Goal: Transaction & Acquisition: Purchase product/service

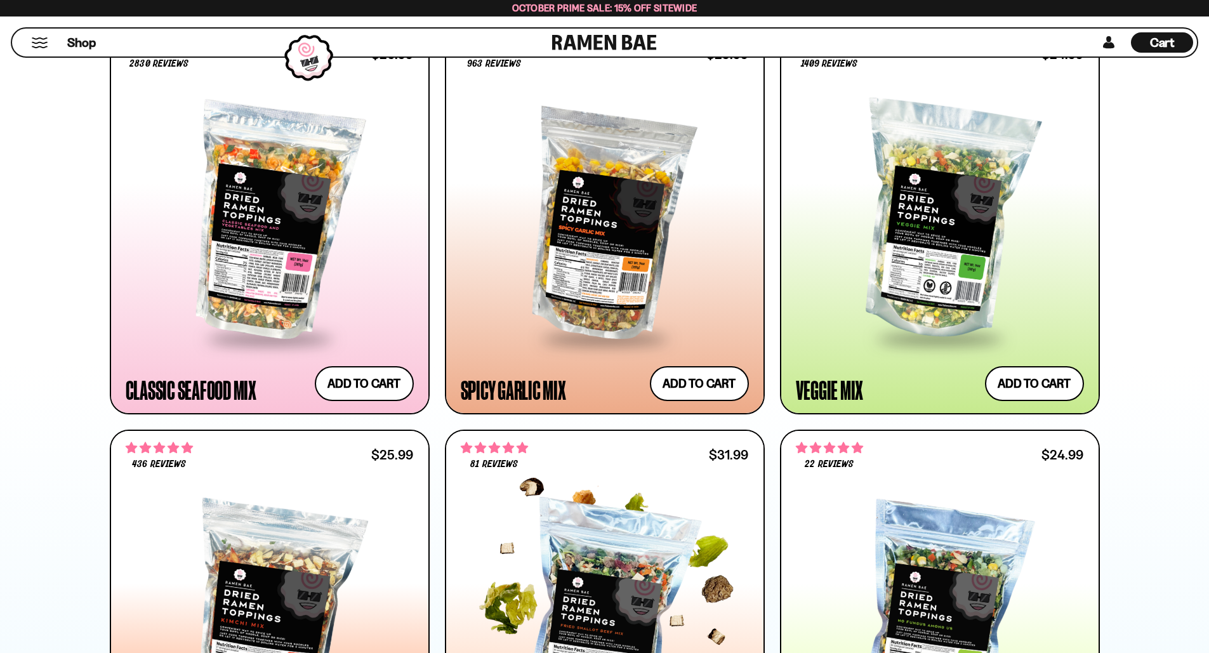
scroll to position [761, 0]
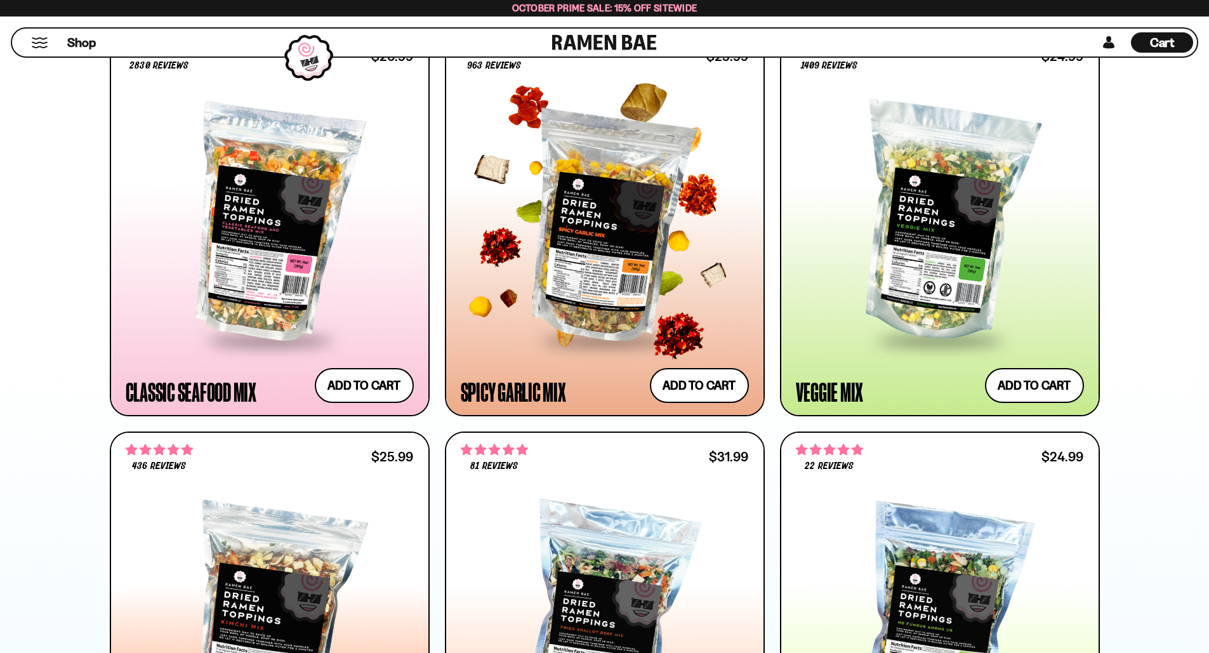
click at [590, 253] on div at bounding box center [605, 223] width 288 height 231
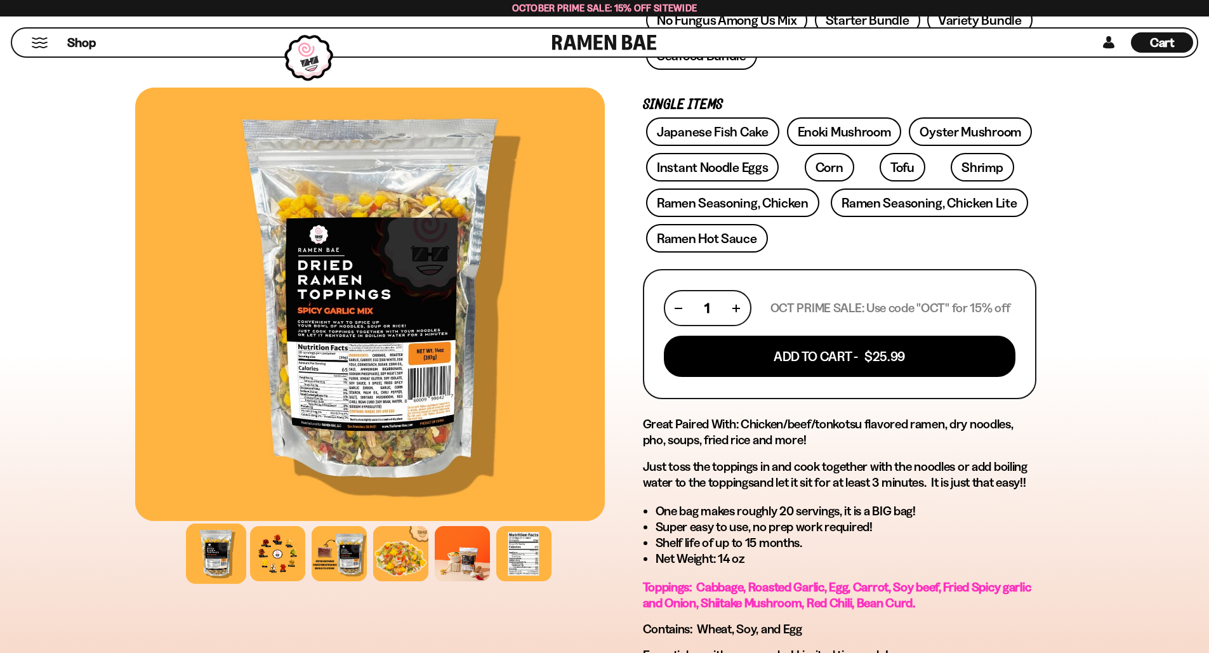
scroll to position [381, 0]
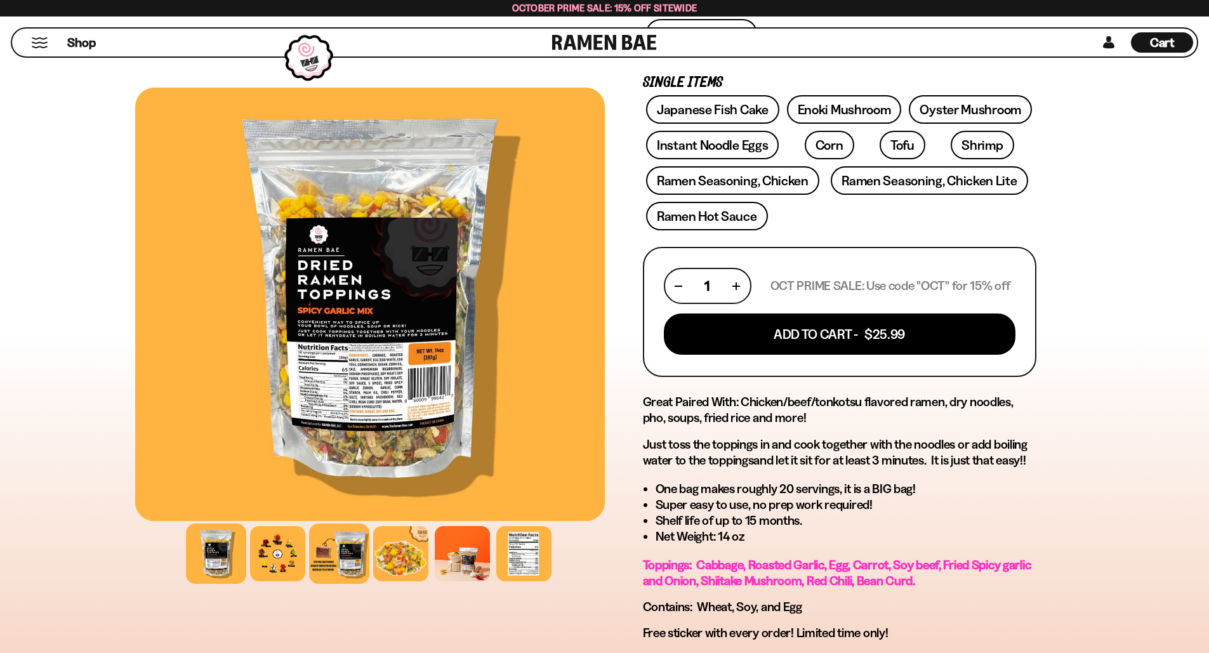
click at [344, 555] on div at bounding box center [339, 553] width 60 height 60
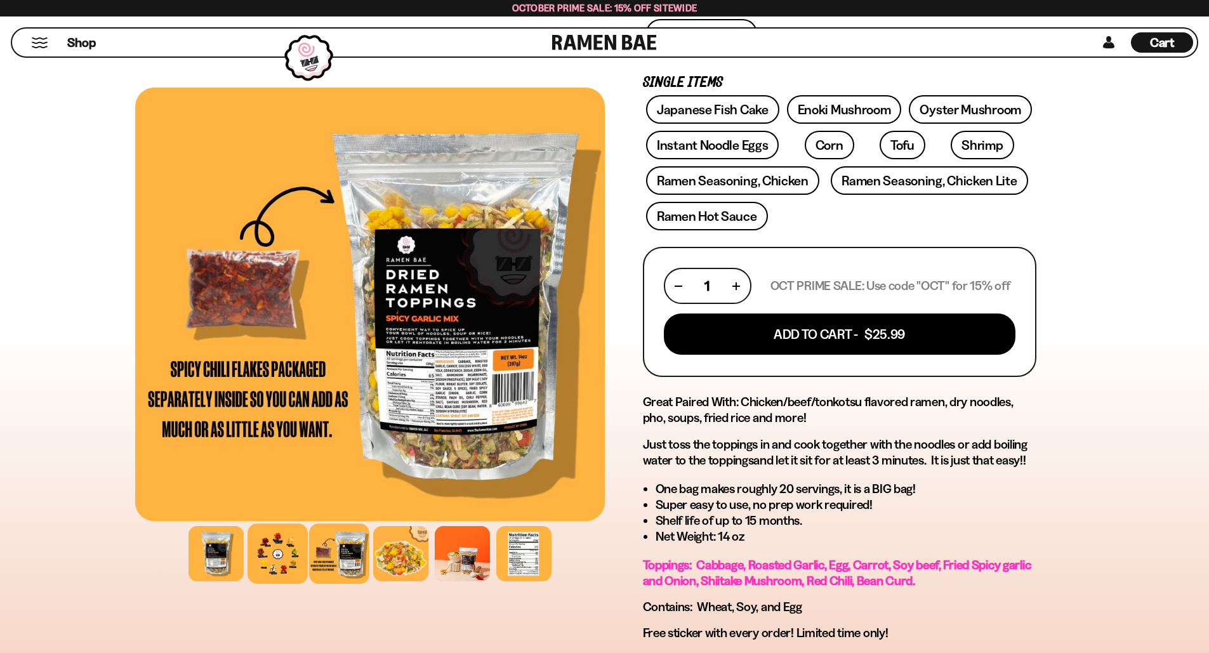
click at [269, 555] on div at bounding box center [277, 553] width 60 height 60
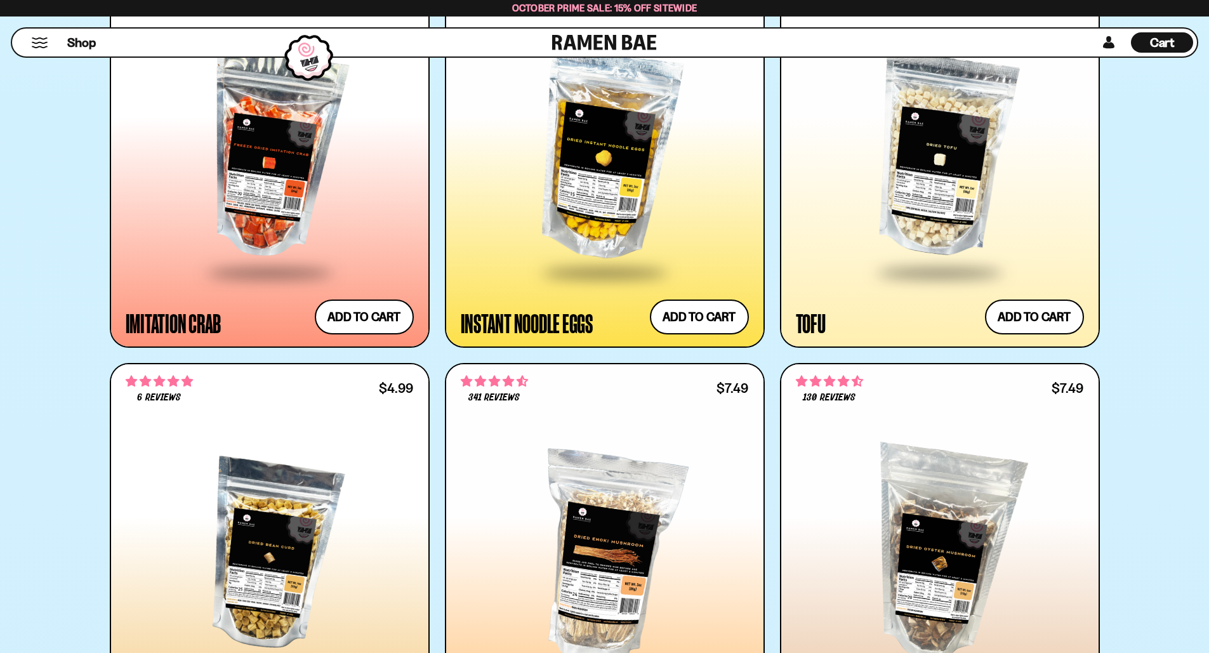
scroll to position [2665, 0]
